Goal: Information Seeking & Learning: Learn about a topic

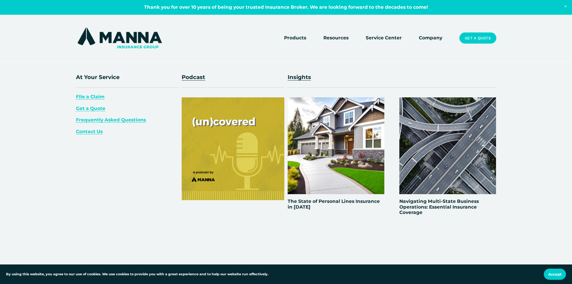
click at [344, 39] on span "Resources" at bounding box center [335, 38] width 25 height 8
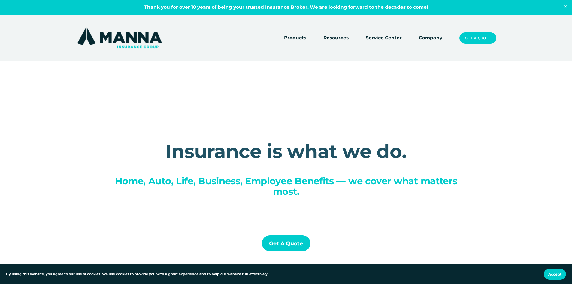
click at [428, 39] on link "Company" at bounding box center [430, 38] width 23 height 8
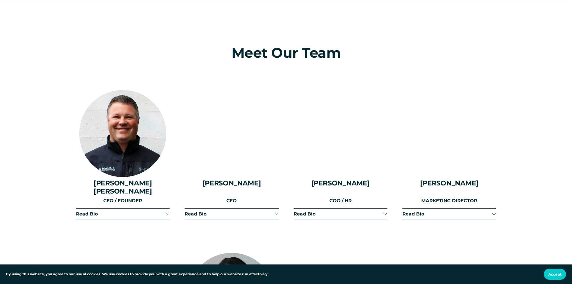
scroll to position [780, 0]
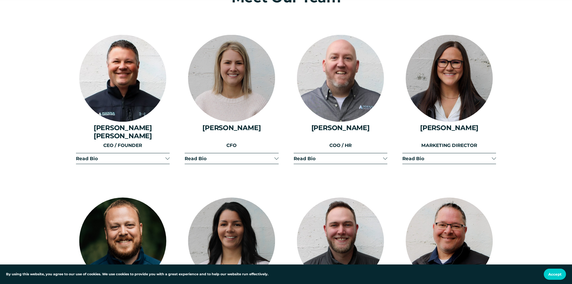
click at [275, 156] on div at bounding box center [276, 158] width 4 height 4
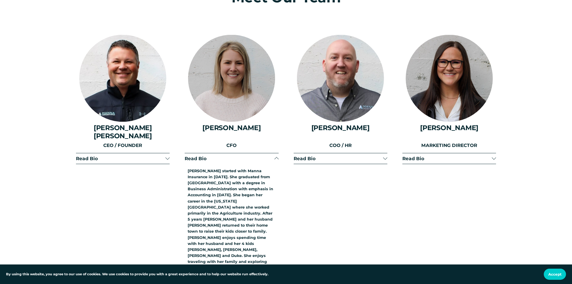
click at [167, 155] on div at bounding box center [167, 157] width 4 height 4
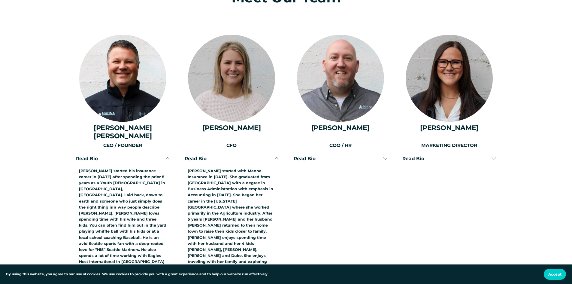
click at [383, 156] on div at bounding box center [385, 158] width 4 height 4
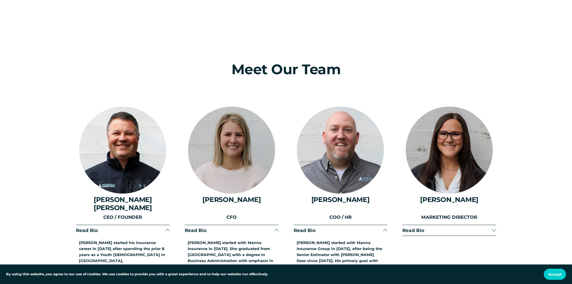
scroll to position [840, 0]
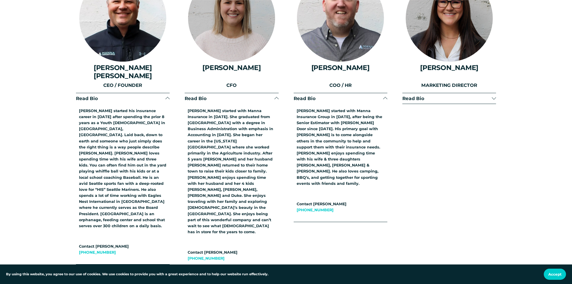
click at [491, 95] on span "Read Bio" at bounding box center [446, 98] width 89 height 6
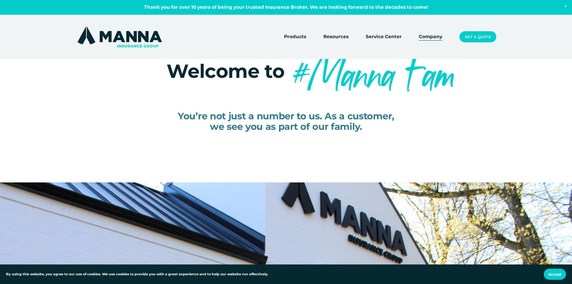
scroll to position [0, 0]
